Goal: Information Seeking & Learning: Learn about a topic

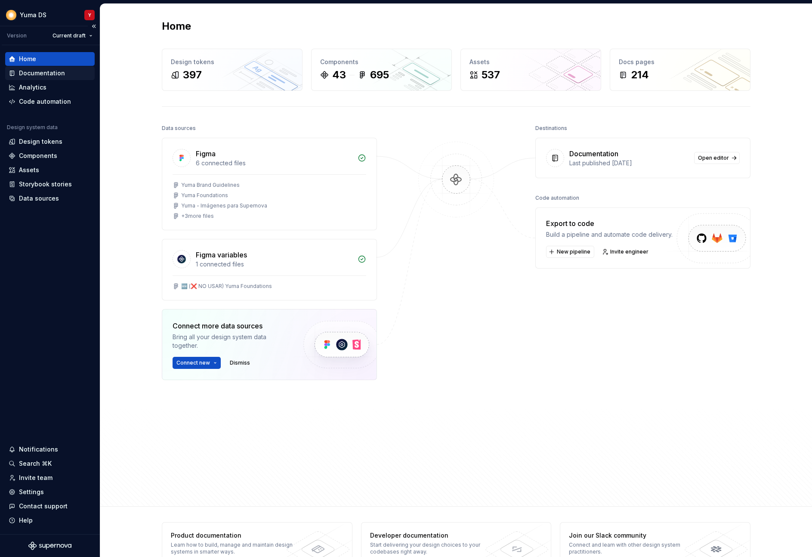
click at [62, 69] on div "Documentation" at bounding box center [42, 73] width 46 height 9
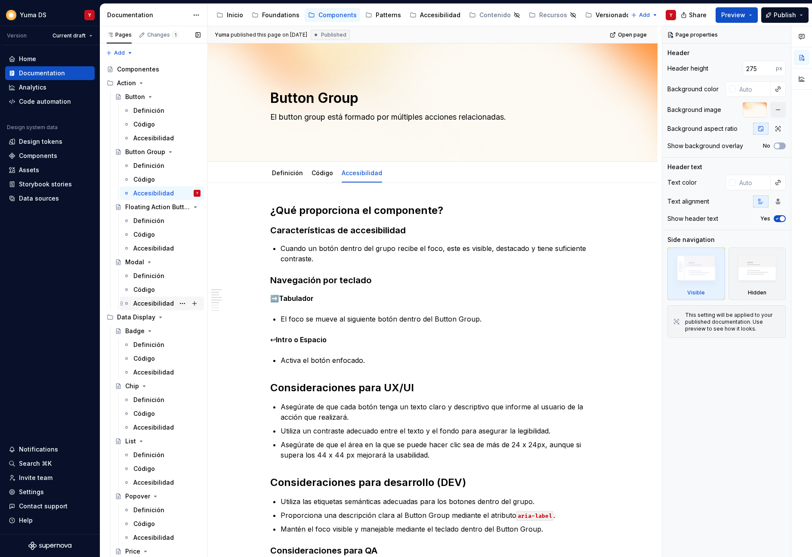
click at [157, 302] on div "Accesibilidad" at bounding box center [153, 303] width 40 height 9
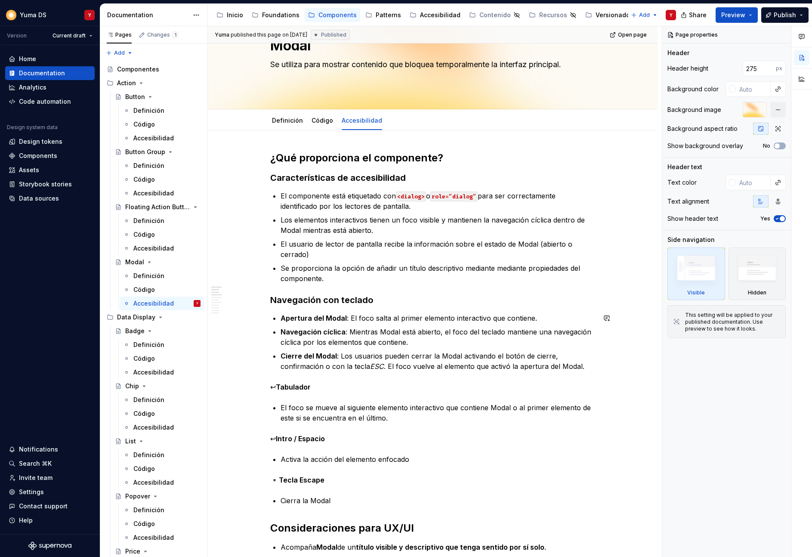
scroll to position [46, 0]
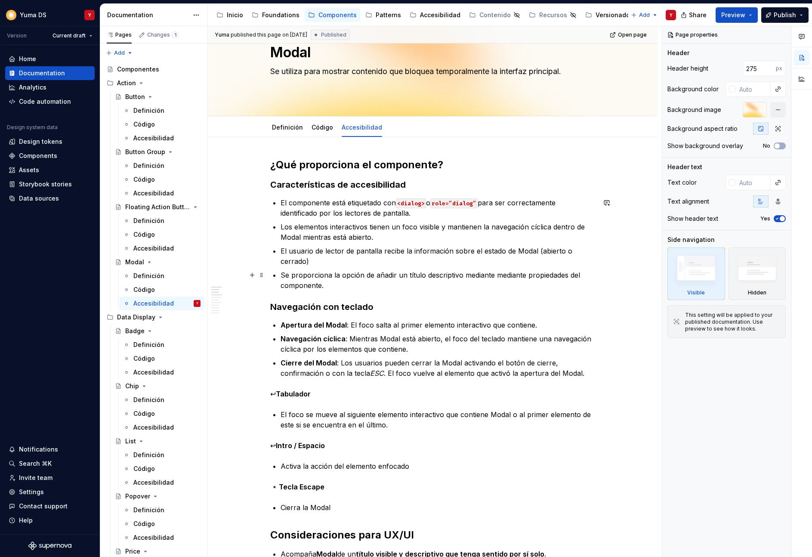
type textarea "*"
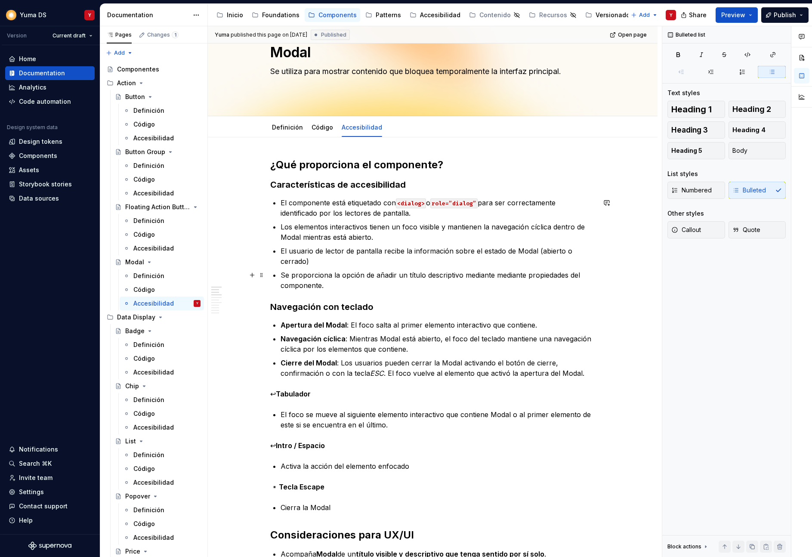
click at [342, 288] on p "Se proporciona la opción de añadir un título descriptivo mediante mediante prop…" at bounding box center [438, 280] width 315 height 21
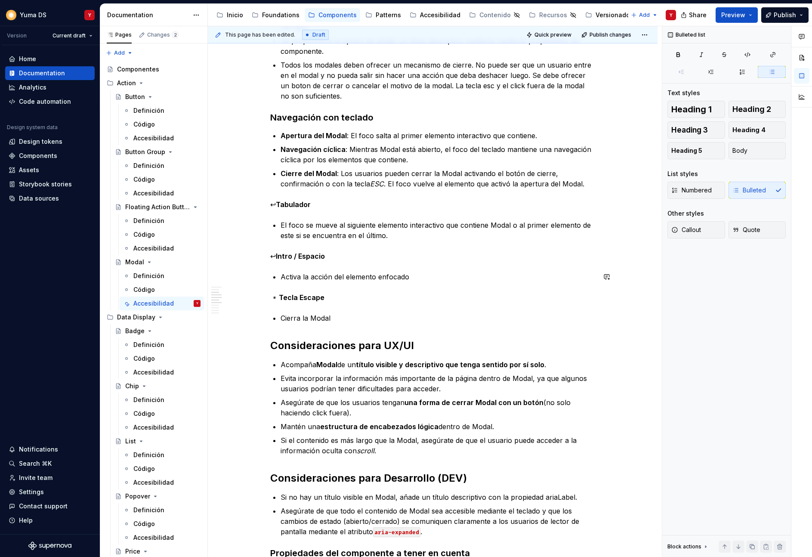
scroll to position [370, 0]
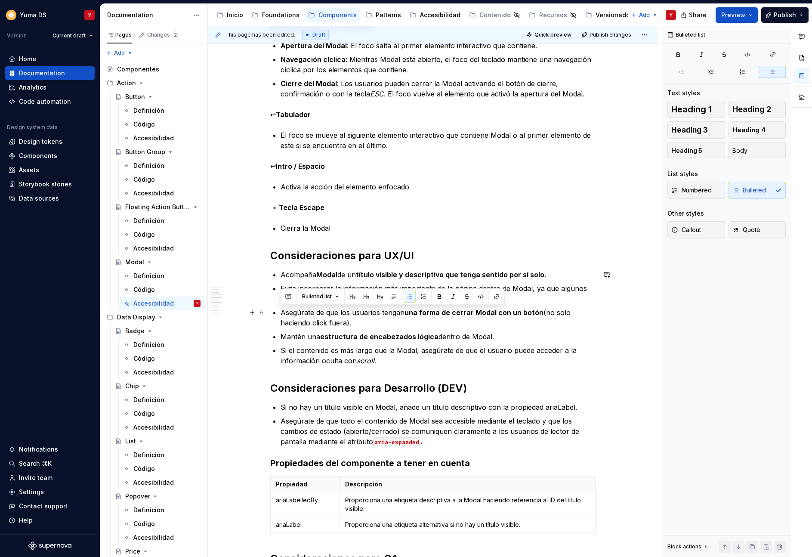
drag, startPoint x: 455, startPoint y: 327, endPoint x: 278, endPoint y: 306, distance: 178.1
click at [278, 306] on div "¿Qué proporciona el componente? Características de accesibilidad El componente …" at bounding box center [432, 351] width 325 height 1034
click at [358, 321] on p "Asegúrate de que los usuarios tengan una forma de cerrar Modal con un botón (no…" at bounding box center [438, 317] width 315 height 21
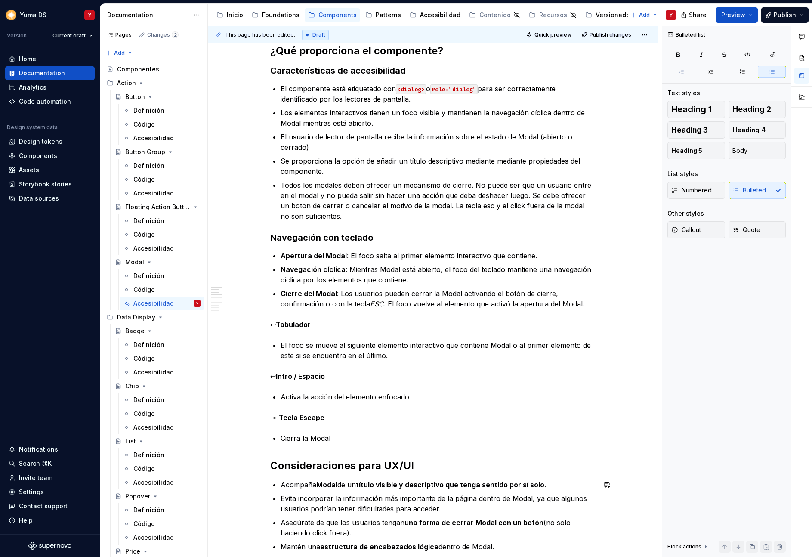
scroll to position [68, 0]
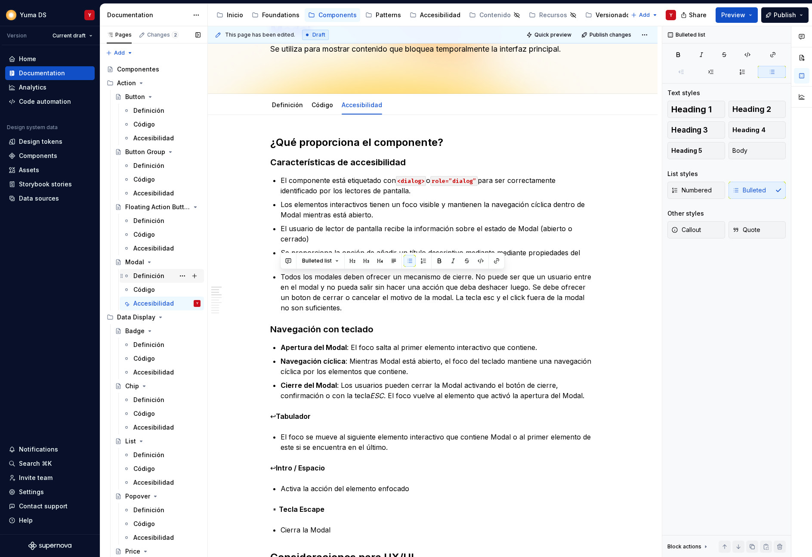
drag, startPoint x: 358, startPoint y: 312, endPoint x: 198, endPoint y: 270, distance: 164.8
click at [198, 270] on div "Pages Changes 2 Add Accessibility guide for tree Page tree. Navigate the tree w…" at bounding box center [456, 293] width 712 height 534
click at [408, 331] on h3 "Navegación con teclado" at bounding box center [432, 329] width 325 height 12
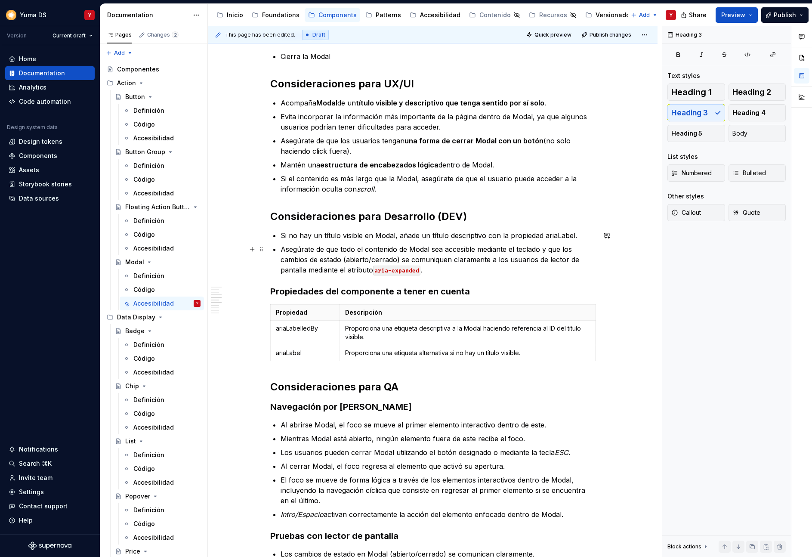
scroll to position [473, 0]
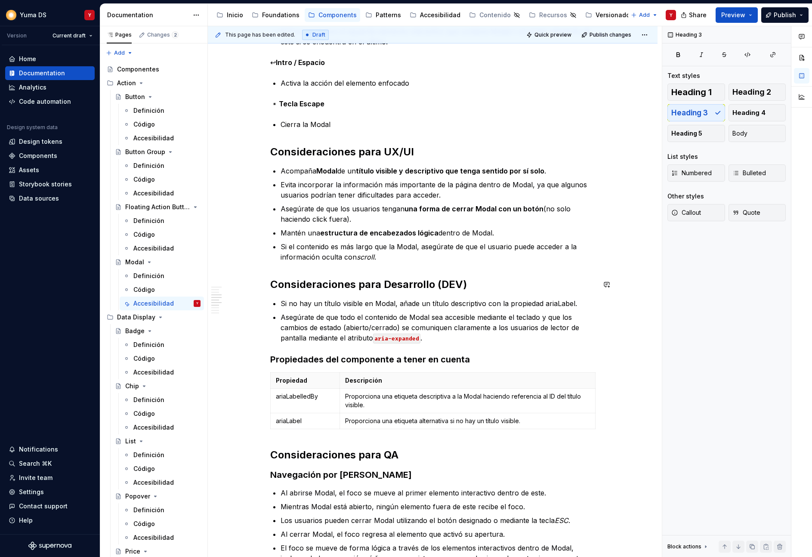
click at [414, 262] on div "¿Qué proporciona el componente? Características de accesibilidad El componente …" at bounding box center [432, 247] width 325 height 1034
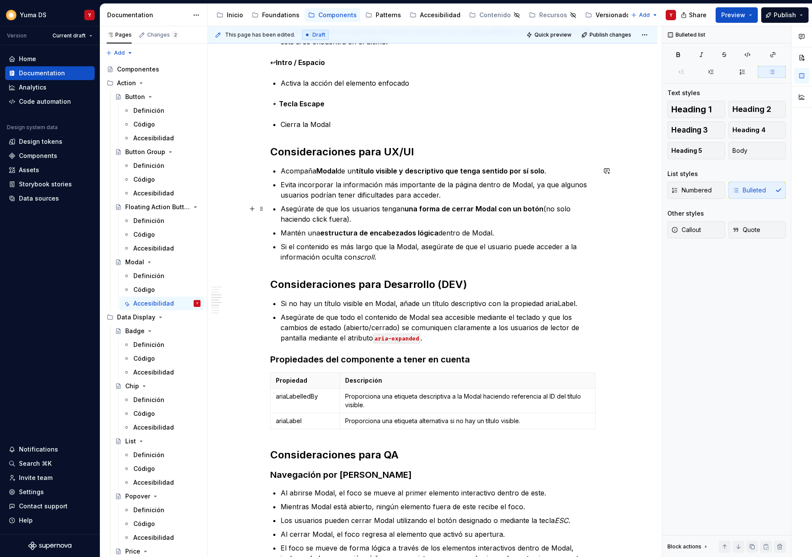
click at [392, 217] on p "Asegúrate de que los usuarios tengan una forma de cerrar Modal con un botón (no…" at bounding box center [438, 213] width 315 height 21
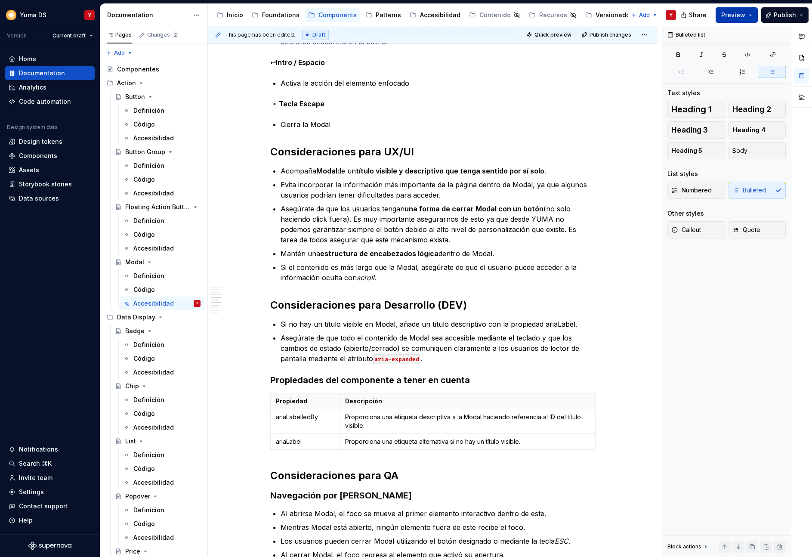
click at [433, 14] on span "Preview" at bounding box center [733, 15] width 24 height 9
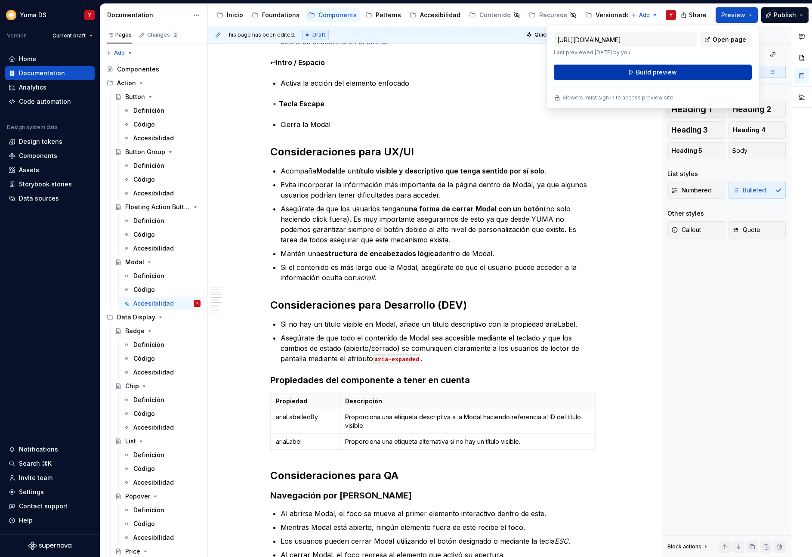
click at [433, 77] on button "Build preview" at bounding box center [653, 72] width 198 height 15
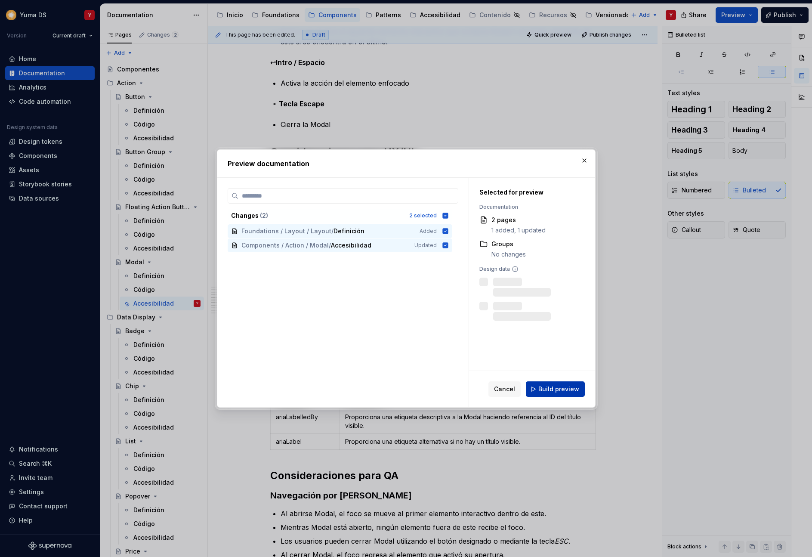
click at [433, 386] on span "Build preview" at bounding box center [558, 389] width 41 height 9
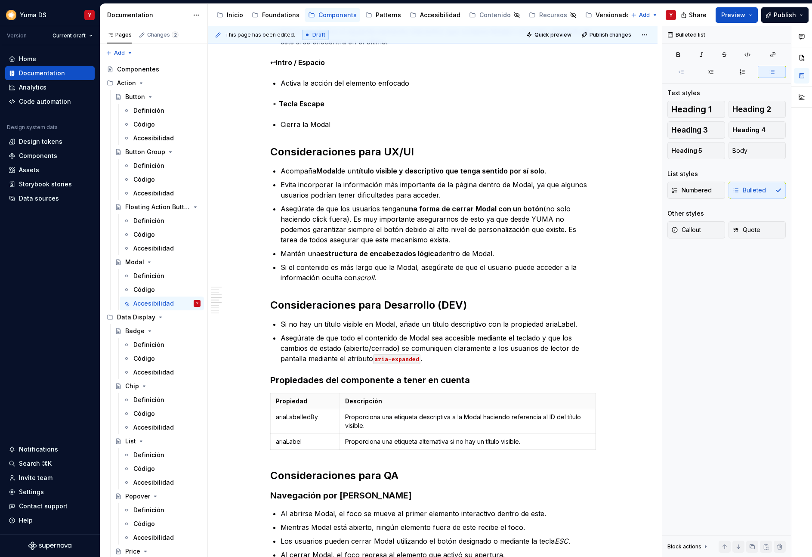
type textarea "*"
